Goal: Navigation & Orientation: Find specific page/section

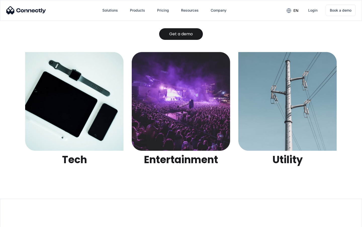
scroll to position [1588, 0]
